Goal: Information Seeking & Learning: Find specific fact

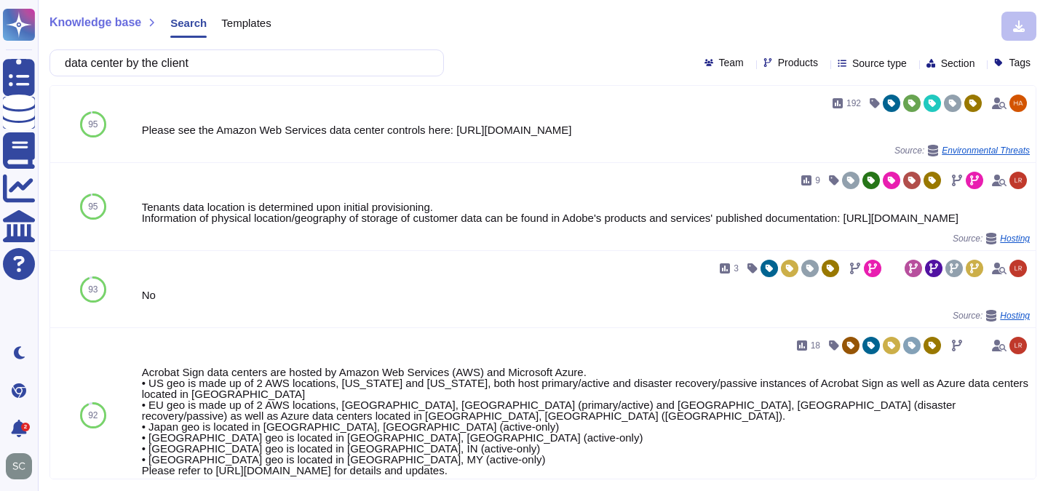
drag, startPoint x: 225, startPoint y: 60, endPoint x: 143, endPoint y: 60, distance: 82.2
click at [143, 60] on input "data center by the client" at bounding box center [242, 62] width 371 height 25
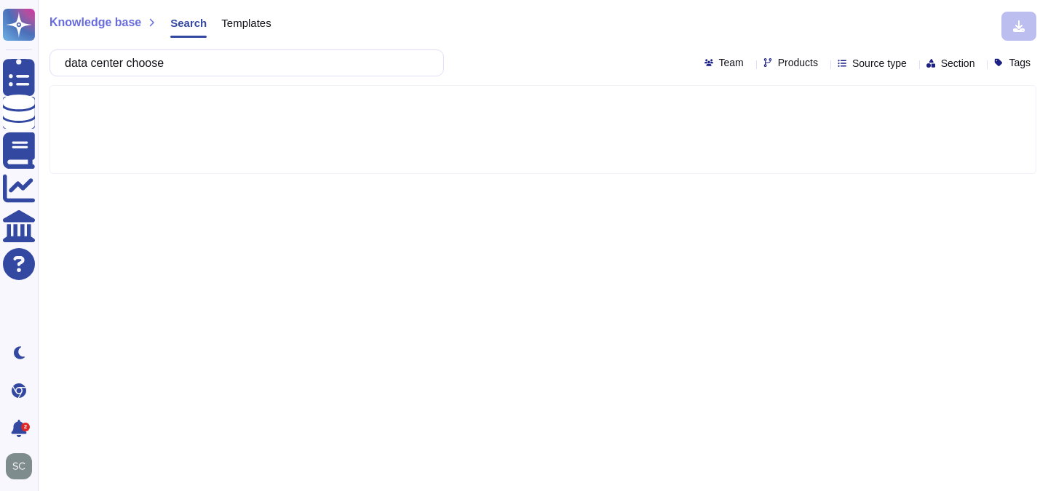
type input "data center choose"
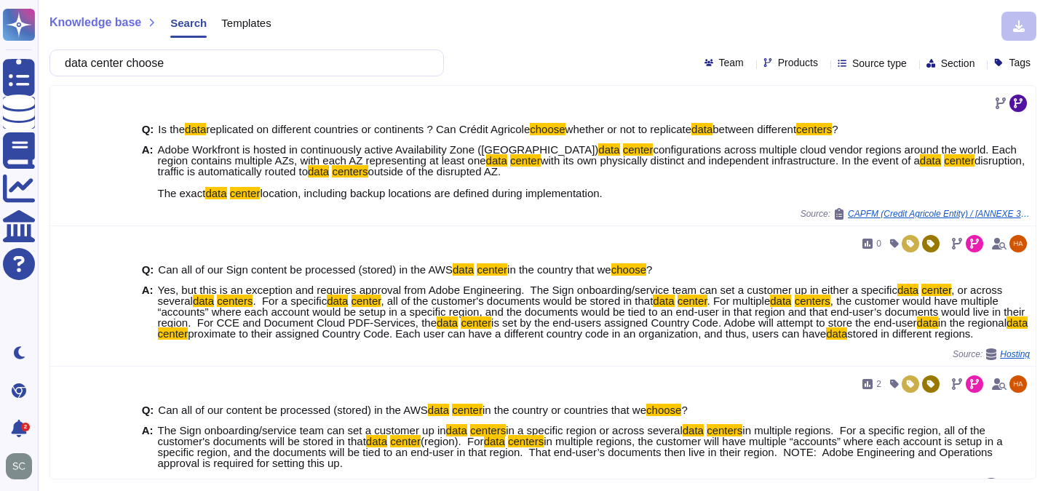
click at [769, 68] on div "Products" at bounding box center [793, 63] width 60 height 12
click at [780, 64] on div "Products" at bounding box center [793, 62] width 60 height 11
type input "wide"
click at [738, 130] on div at bounding box center [738, 133] width 12 height 12
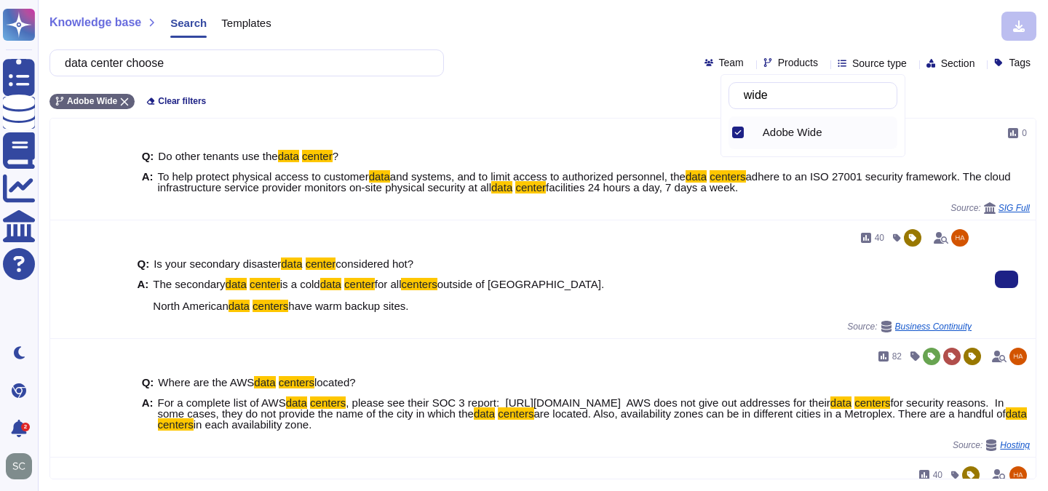
click at [262, 221] on div "40 Q: Is your secondary disaster data center considered hot? A: The secondary d…" at bounding box center [555, 280] width 846 height 118
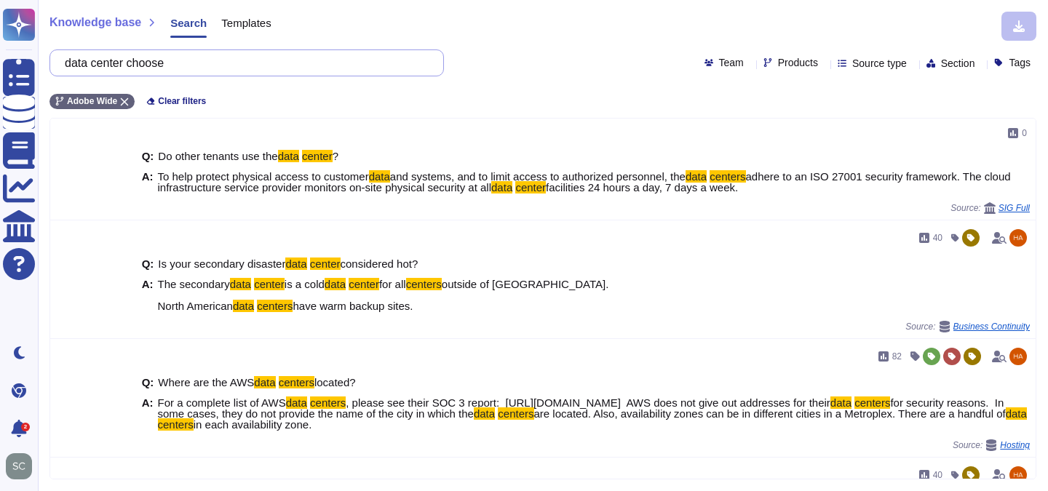
click at [197, 50] on input "data center choose" at bounding box center [242, 62] width 371 height 25
drag, startPoint x: 191, startPoint y: 63, endPoint x: 41, endPoint y: 62, distance: 150.7
click at [41, 62] on div "Knowledge base Search Templates data center choose Team Products Source type Se…" at bounding box center [543, 245] width 1010 height 491
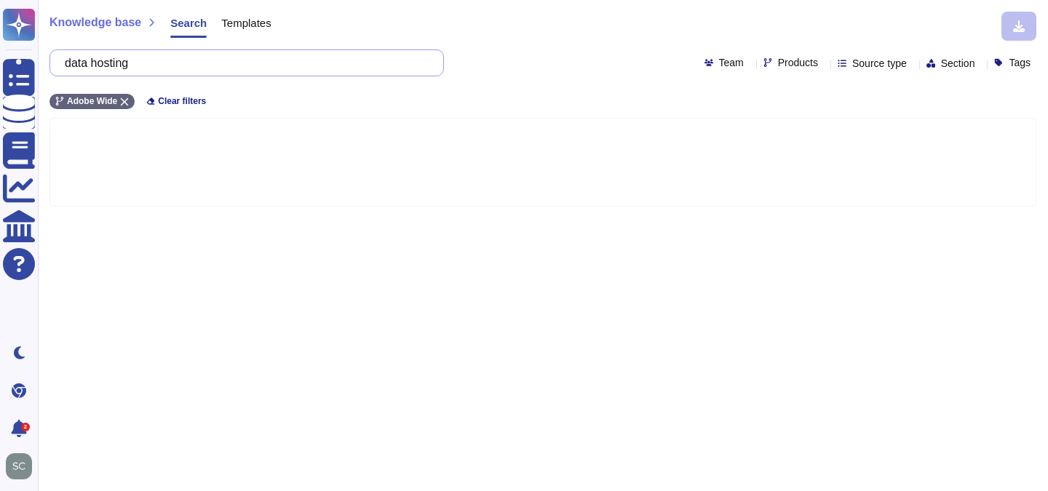
type input "data hosting"
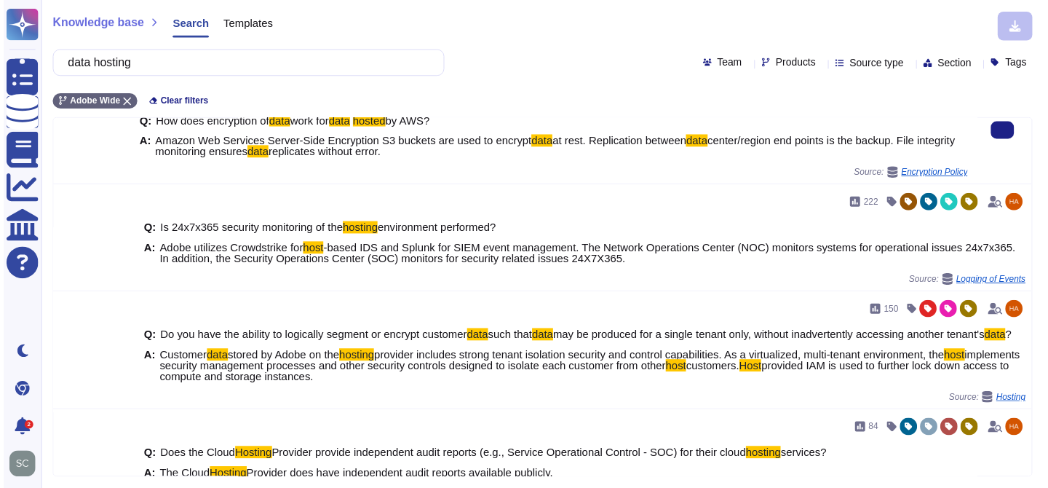
scroll to position [905, 0]
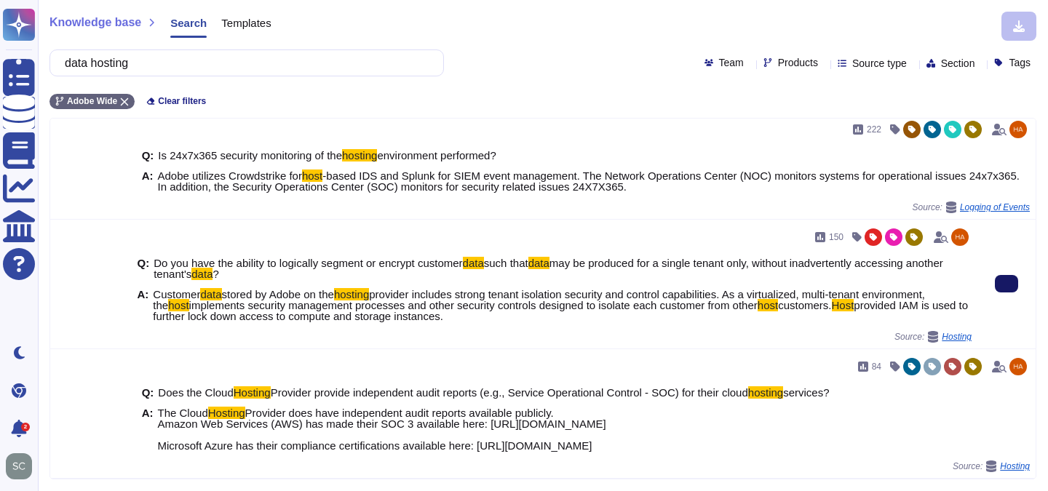
click at [1007, 284] on icon at bounding box center [1007, 284] width 0 height 0
